Goal: Find specific page/section: Find specific page/section

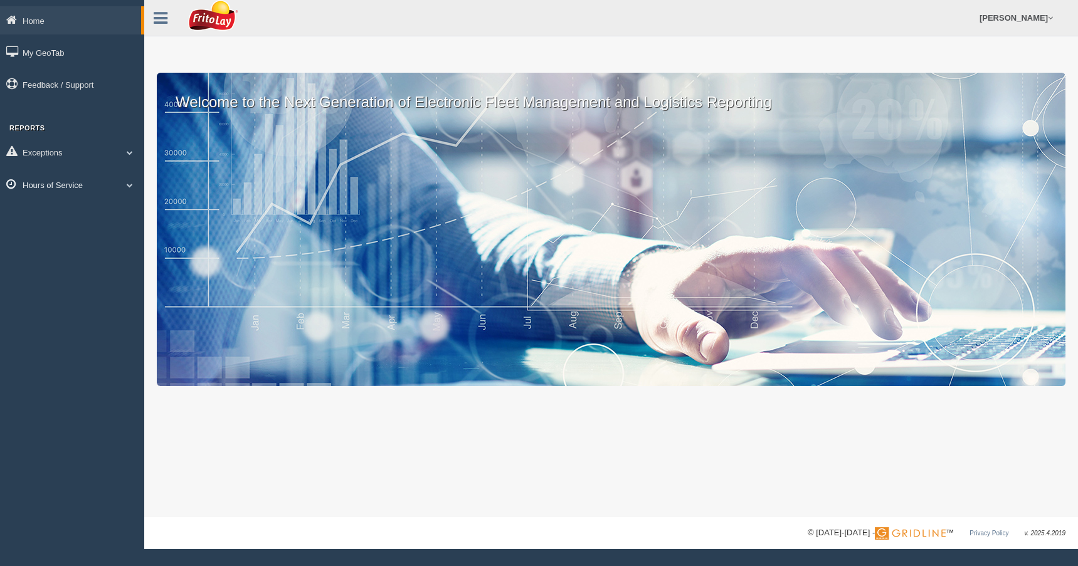
click at [131, 183] on span at bounding box center [130, 185] width 16 height 6
click at [71, 211] on link "HOS Explanation Reports" at bounding box center [82, 213] width 118 height 23
